Goal: Task Accomplishment & Management: Complete application form

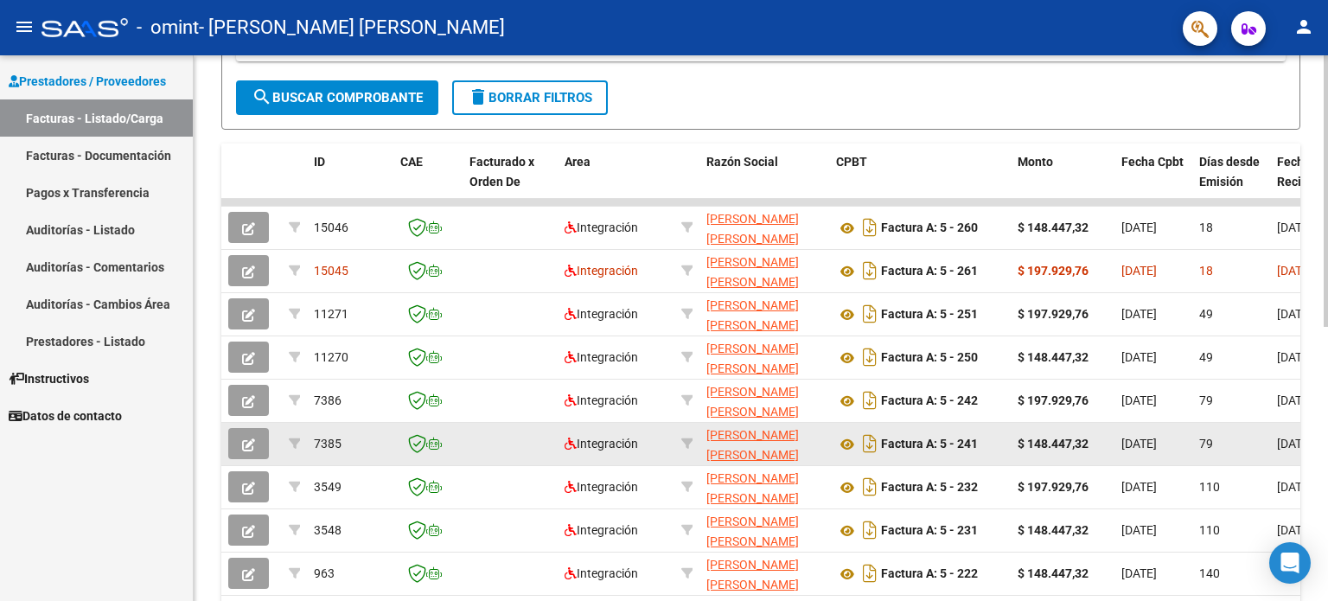
scroll to position [376, 0]
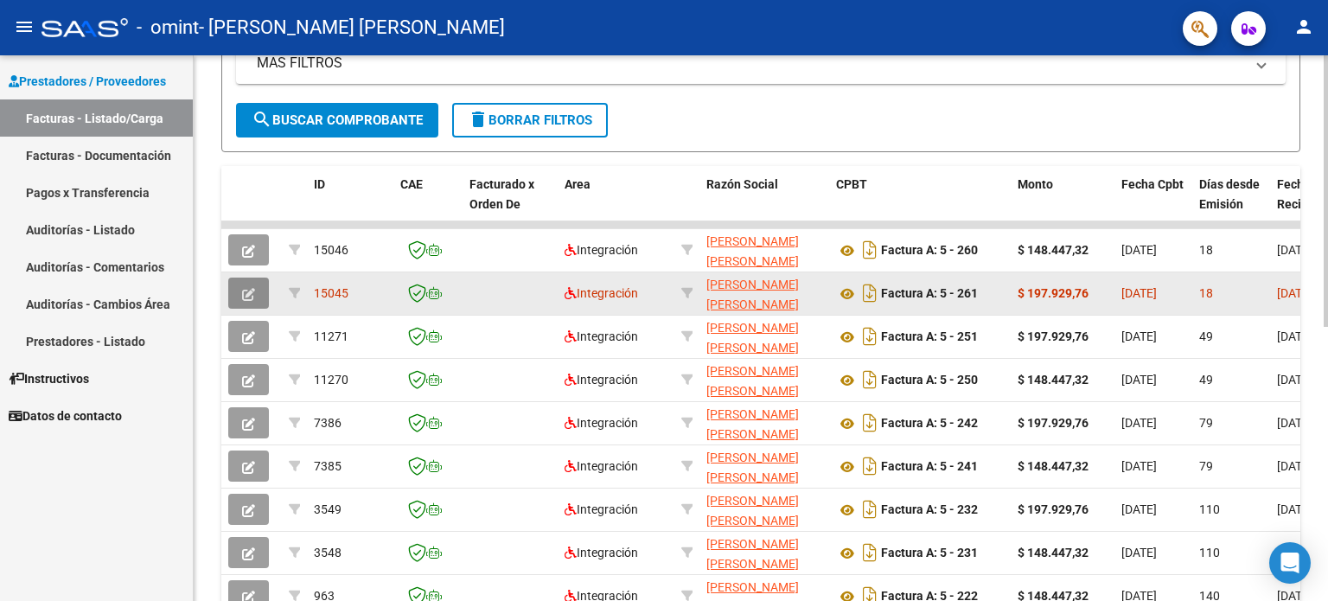
click at [257, 293] on button "button" at bounding box center [248, 293] width 41 height 31
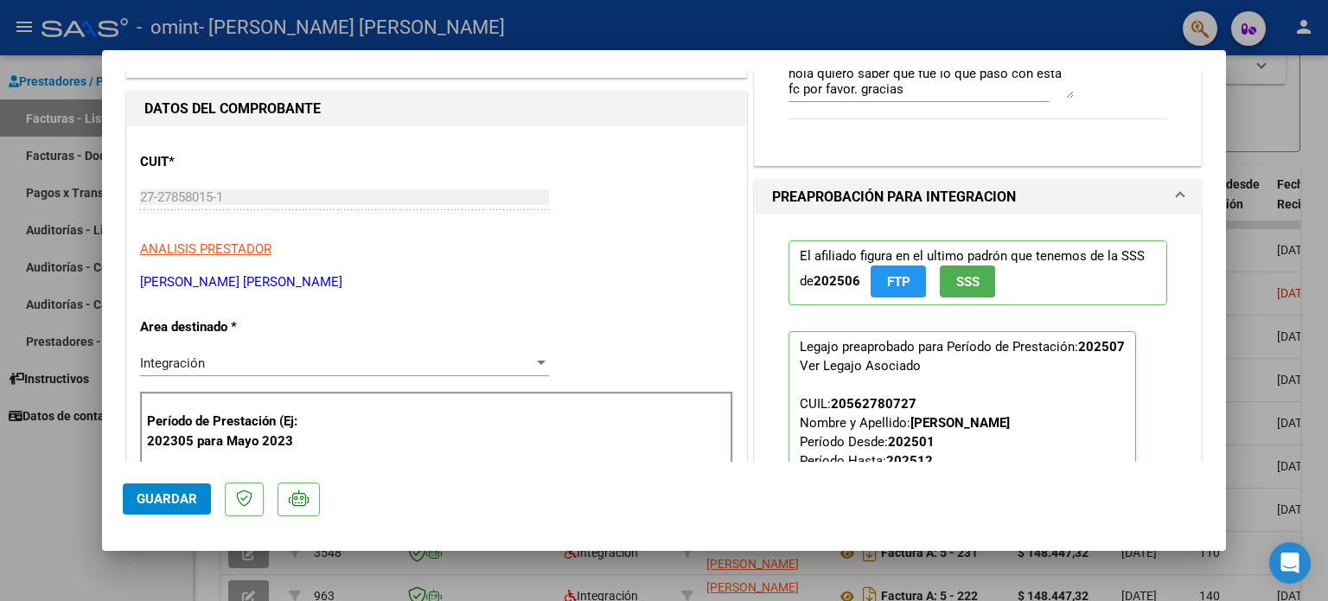
scroll to position [35, 0]
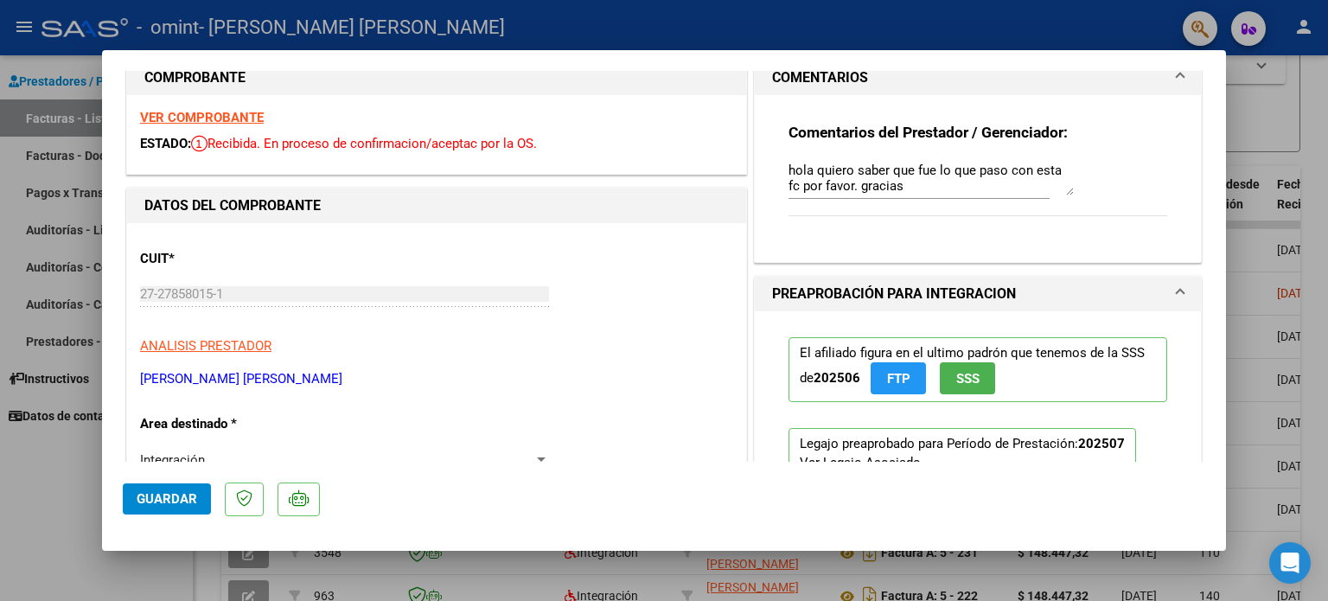
click at [1275, 150] on div at bounding box center [664, 300] width 1328 height 601
type input "$ 0,00"
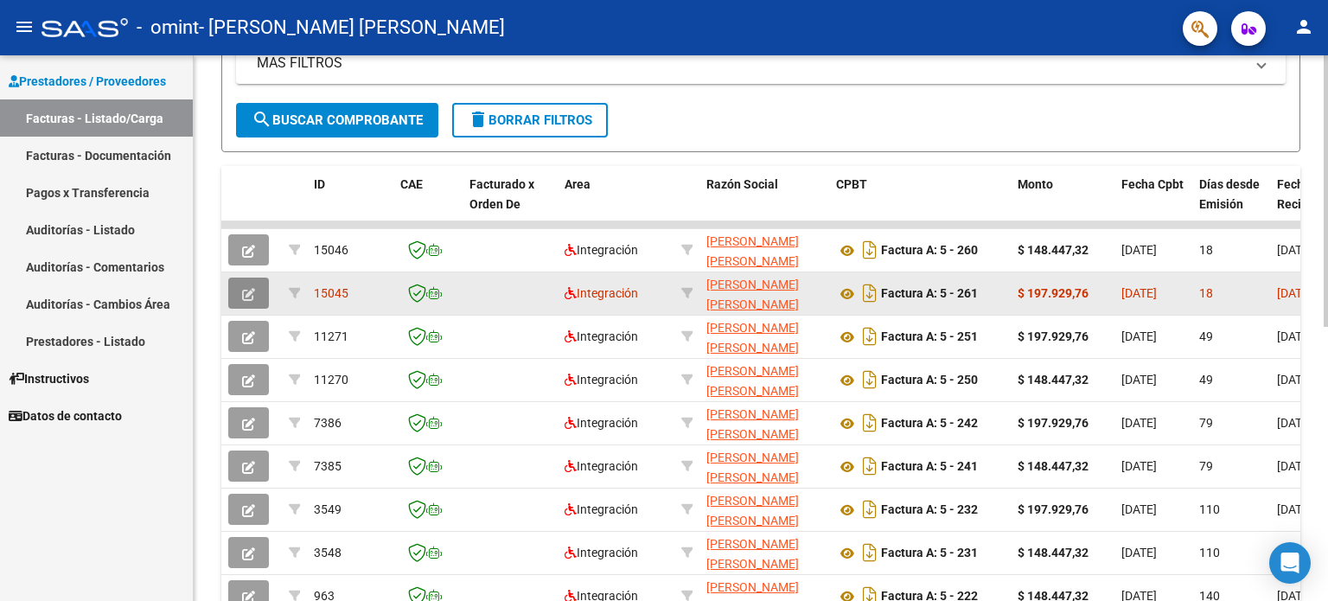
click at [257, 292] on button "button" at bounding box center [248, 293] width 41 height 31
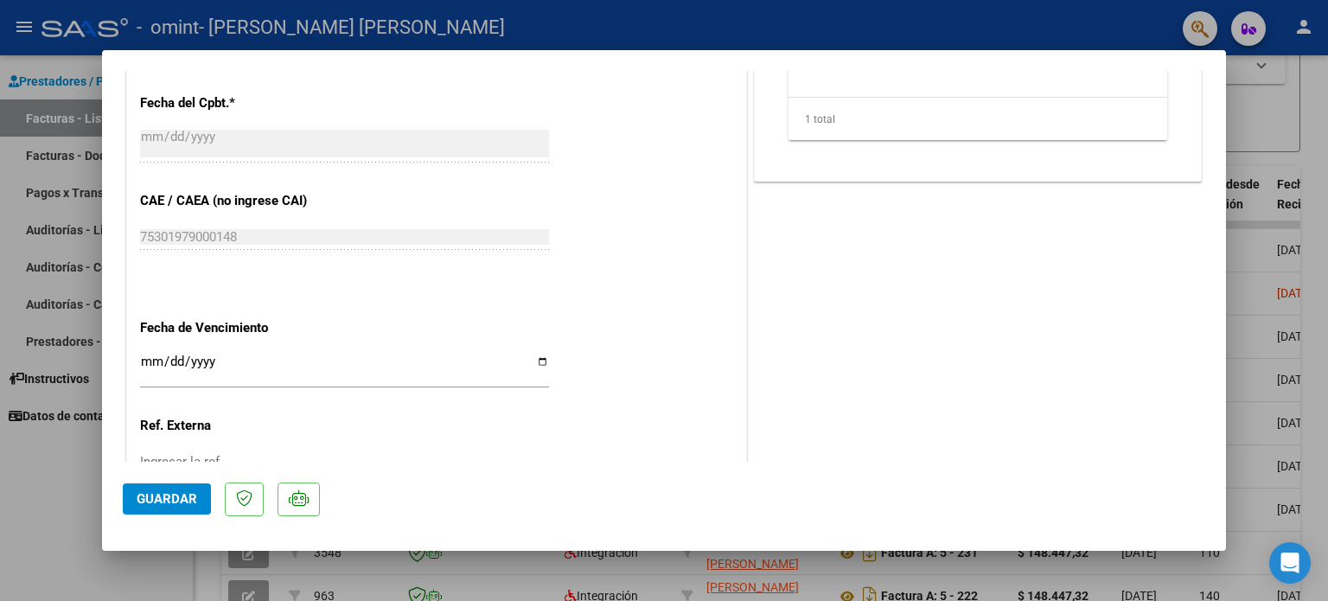
scroll to position [1091, 0]
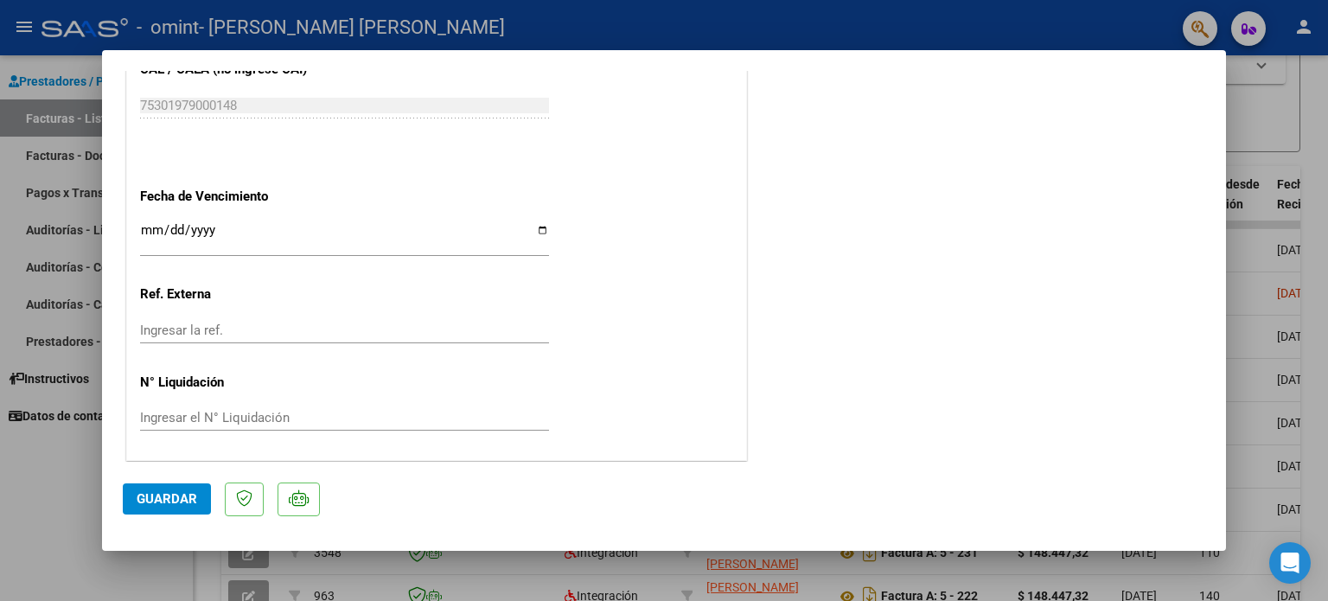
click at [29, 515] on div at bounding box center [664, 300] width 1328 height 601
type input "$ 0,00"
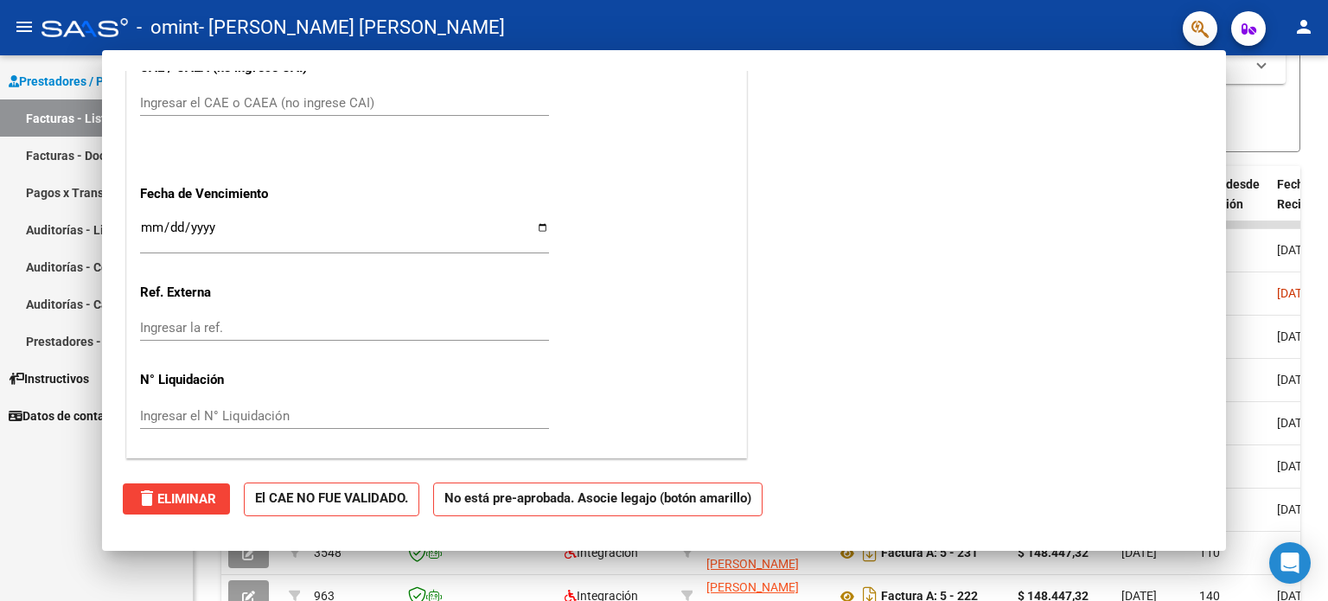
click at [29, 515] on div "Prestadores / Proveedores Facturas - Listado/Carga Facturas - Documentación Pag…" at bounding box center [96, 328] width 193 height 546
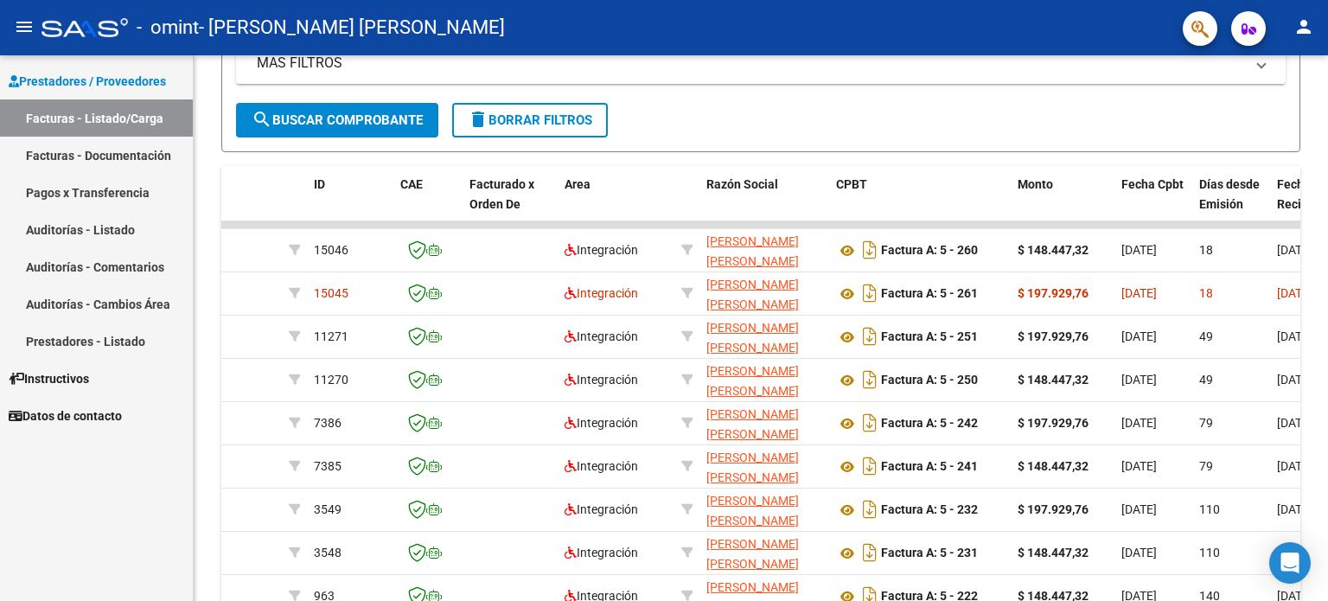
click at [29, 515] on div "Prestadores / Proveedores Facturas - Listado/Carga Facturas - Documentación Pag…" at bounding box center [96, 328] width 193 height 546
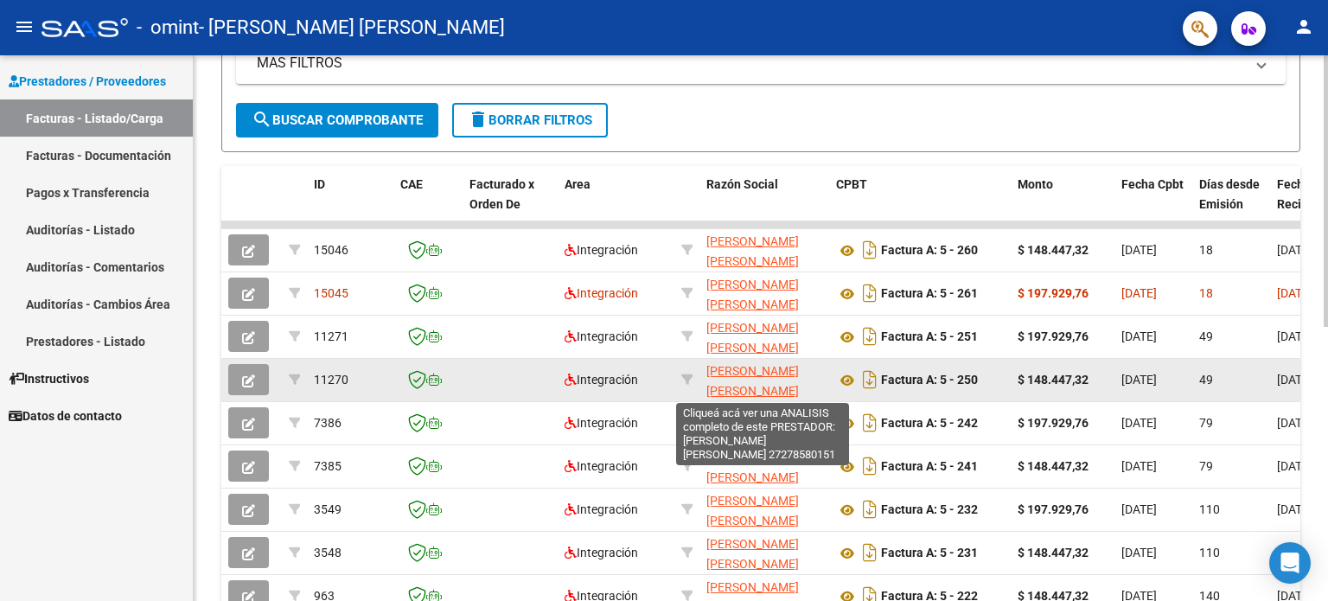
scroll to position [22, 0]
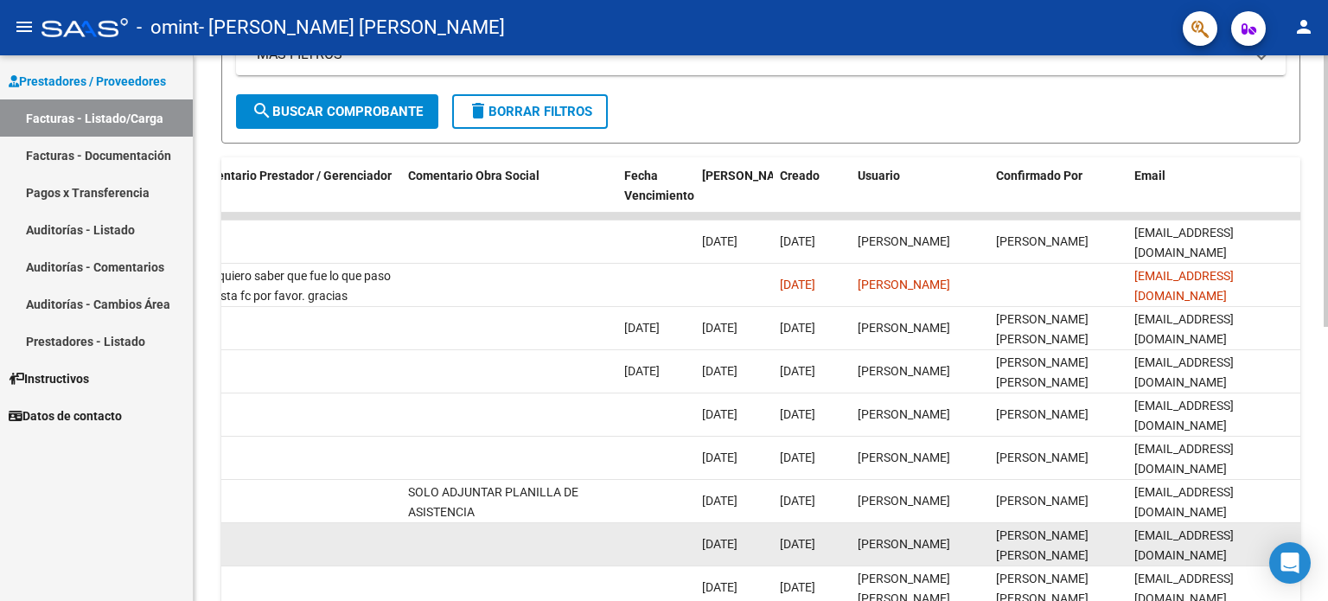
scroll to position [379, 0]
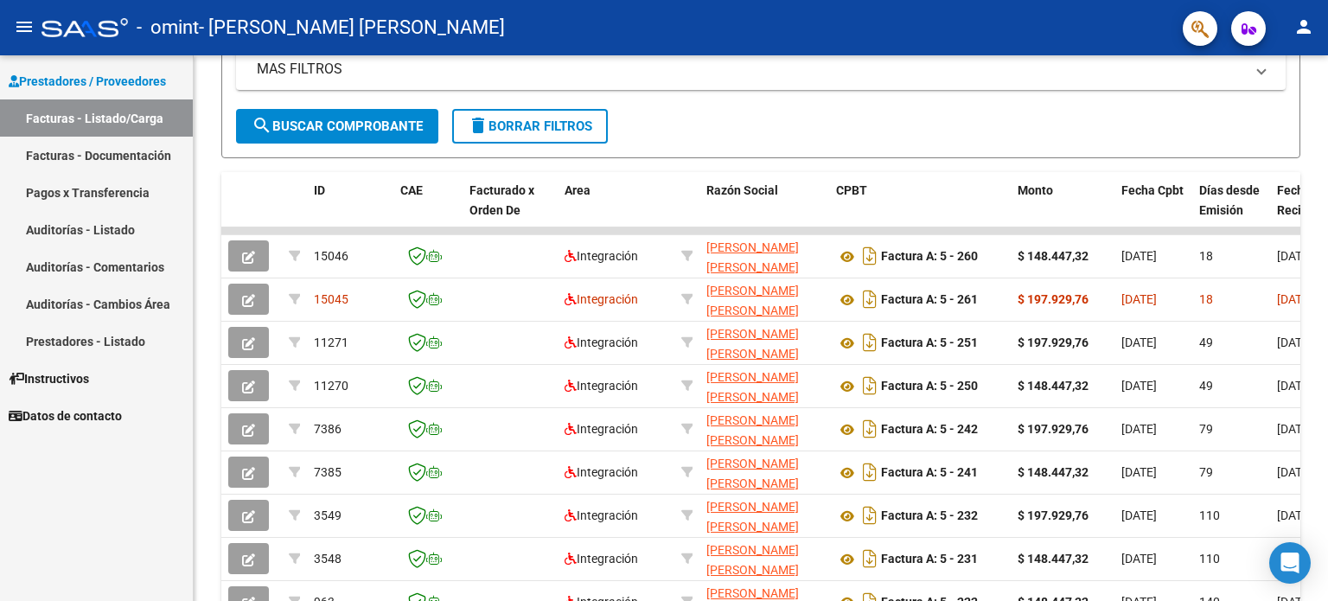
scroll to position [372, 0]
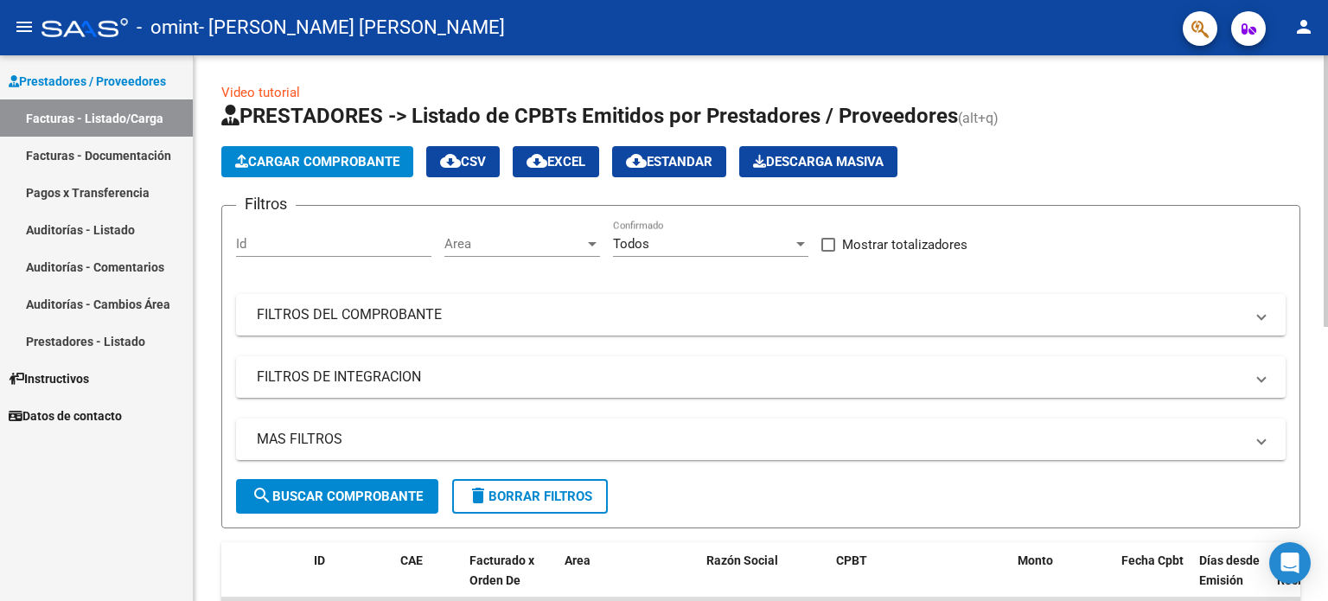
scroll to position [432, 0]
